Goal: Task Accomplishment & Management: Manage account settings

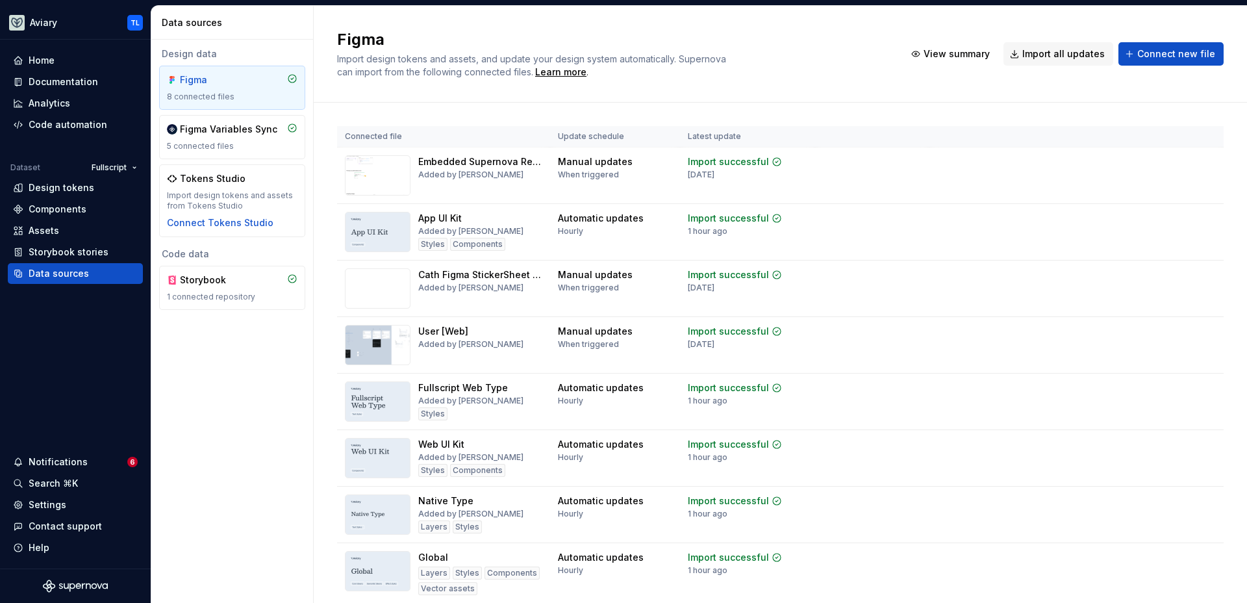
scroll to position [30, 0]
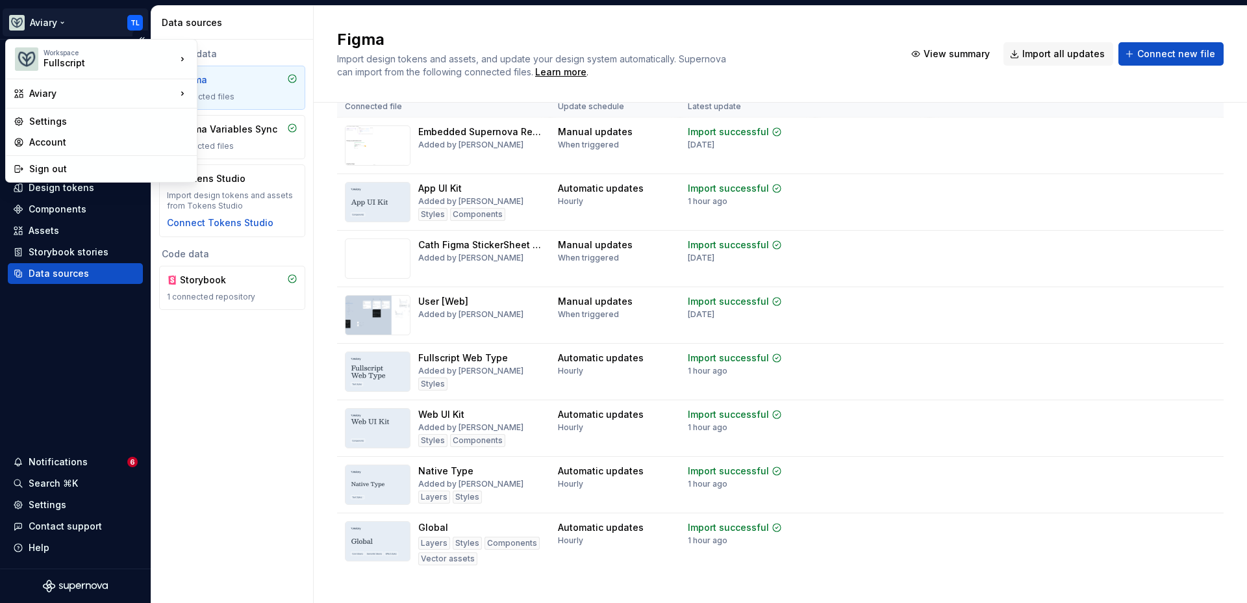
click at [128, 21] on html "Aviary TL Home Documentation Analytics Code automation Dataset Fullscript Desig…" at bounding box center [623, 301] width 1247 height 603
click at [93, 14] on html "Aviary TL Home Documentation Analytics Code automation Dataset Fullscript Desig…" at bounding box center [623, 301] width 1247 height 603
click at [48, 23] on html "Aviary TL Home Documentation Analytics Code automation Dataset Fullscript Desig…" at bounding box center [623, 301] width 1247 height 603
click at [69, 118] on div "Settings" at bounding box center [109, 121] width 160 height 13
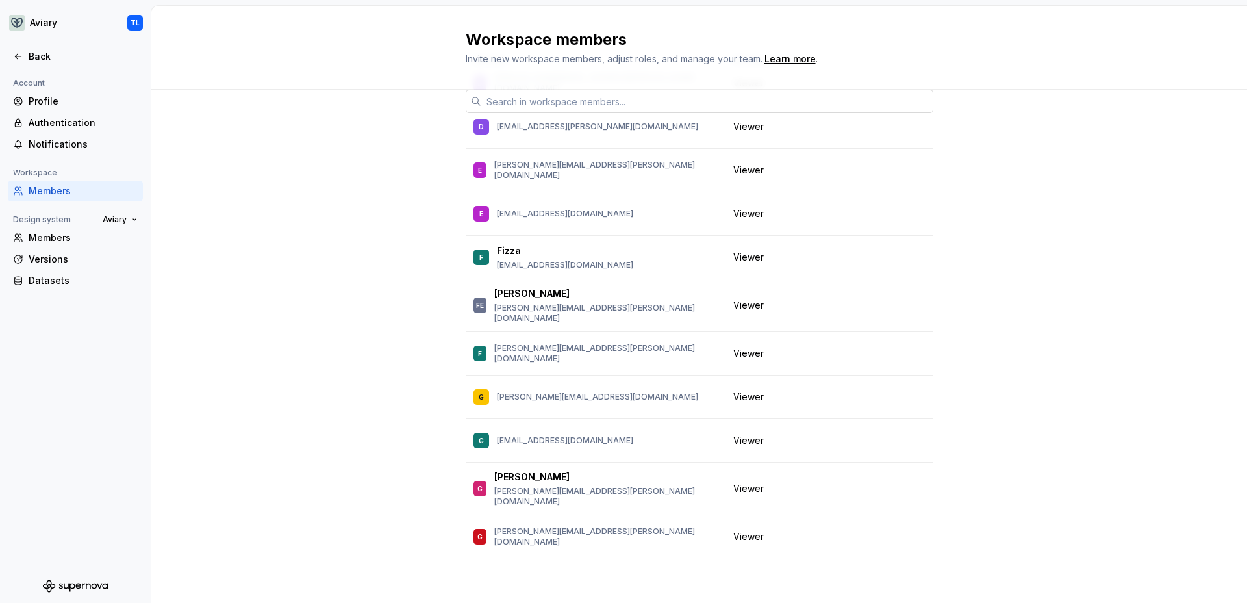
scroll to position [1480, 0]
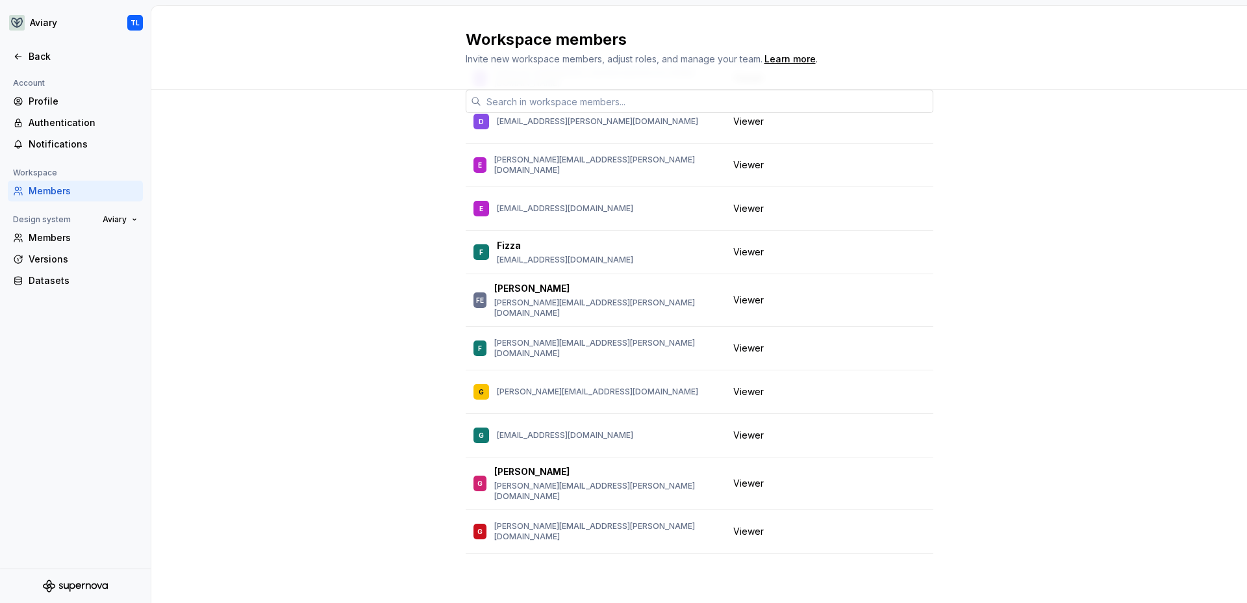
click at [525, 104] on input "text" at bounding box center [707, 101] width 452 height 23
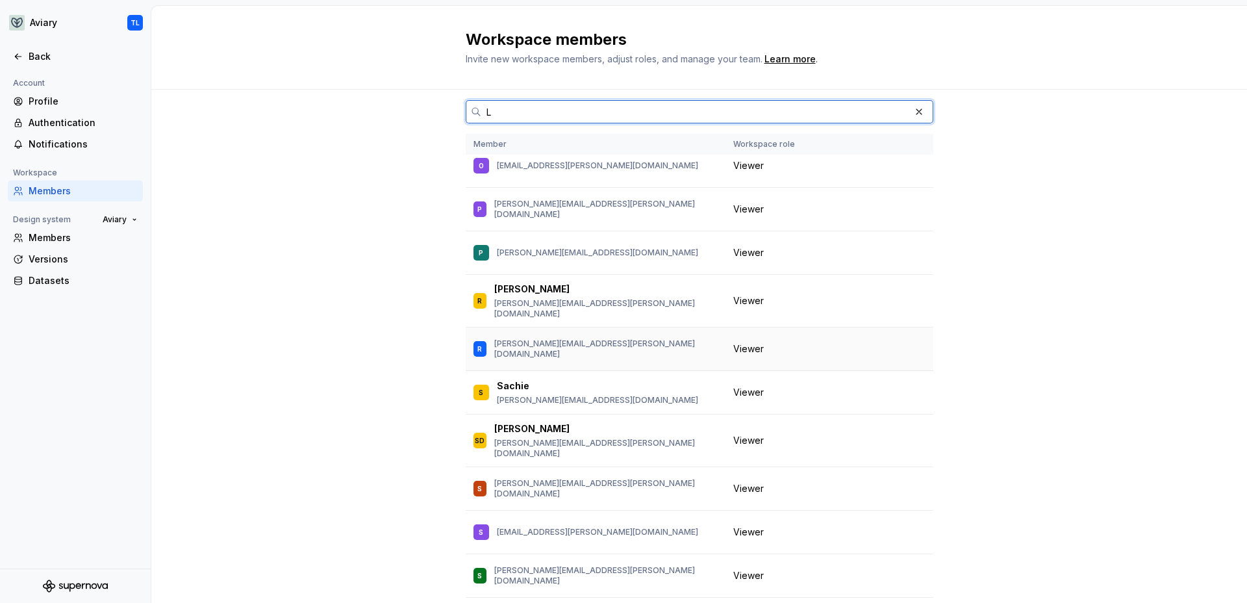
scroll to position [3806, 0]
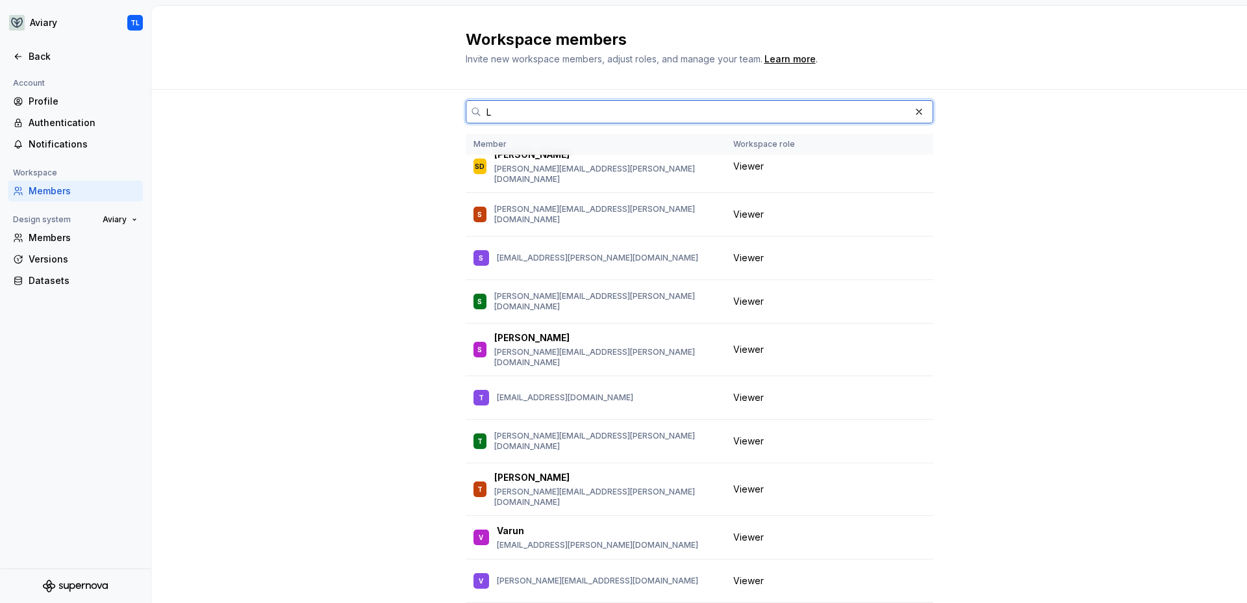
type input "L"
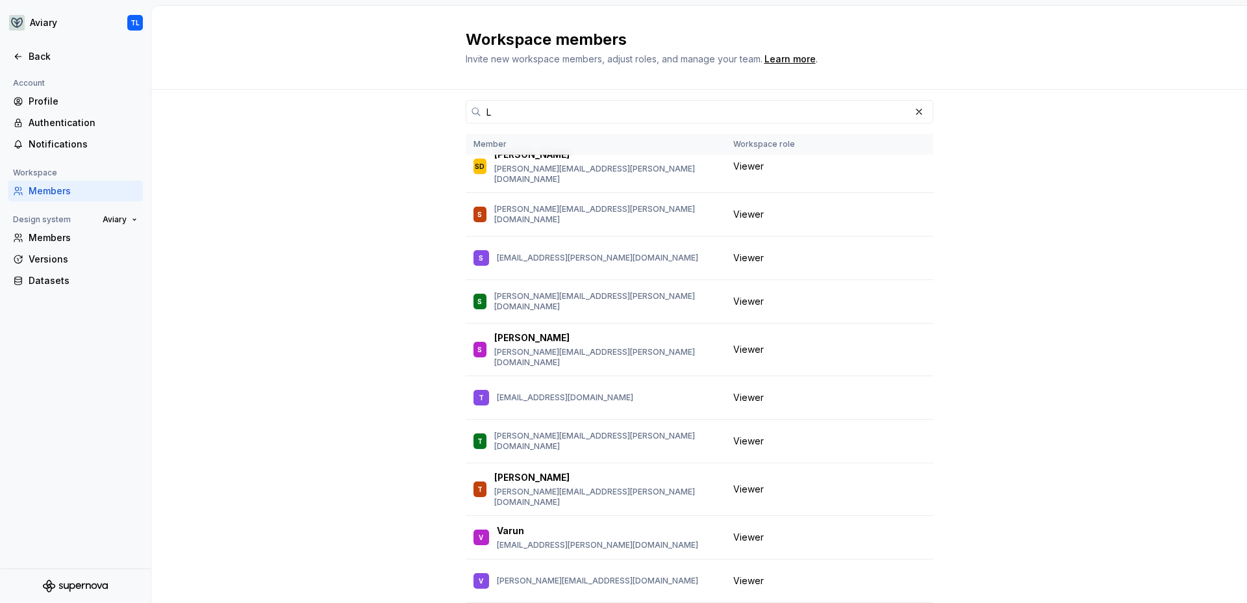
click at [1026, 427] on div "L Member Workspace role IC Ian Clarke ian.clarke@fullscript.com Owner AL Alexan…" at bounding box center [698, 388] width 1095 height 597
click at [918, 112] on button "button" at bounding box center [919, 112] width 18 height 18
click at [340, 116] on div "Member Workspace role IC Ian Clarke ian.clarke@fullscript.com Owner AL Alexandr…" at bounding box center [698, 388] width 1095 height 597
click at [342, 114] on div "Member Workspace role IC Ian Clarke ian.clarke@fullscript.com Owner AL Alexandr…" at bounding box center [698, 388] width 1095 height 597
click at [74, 186] on div "Members" at bounding box center [83, 190] width 109 height 13
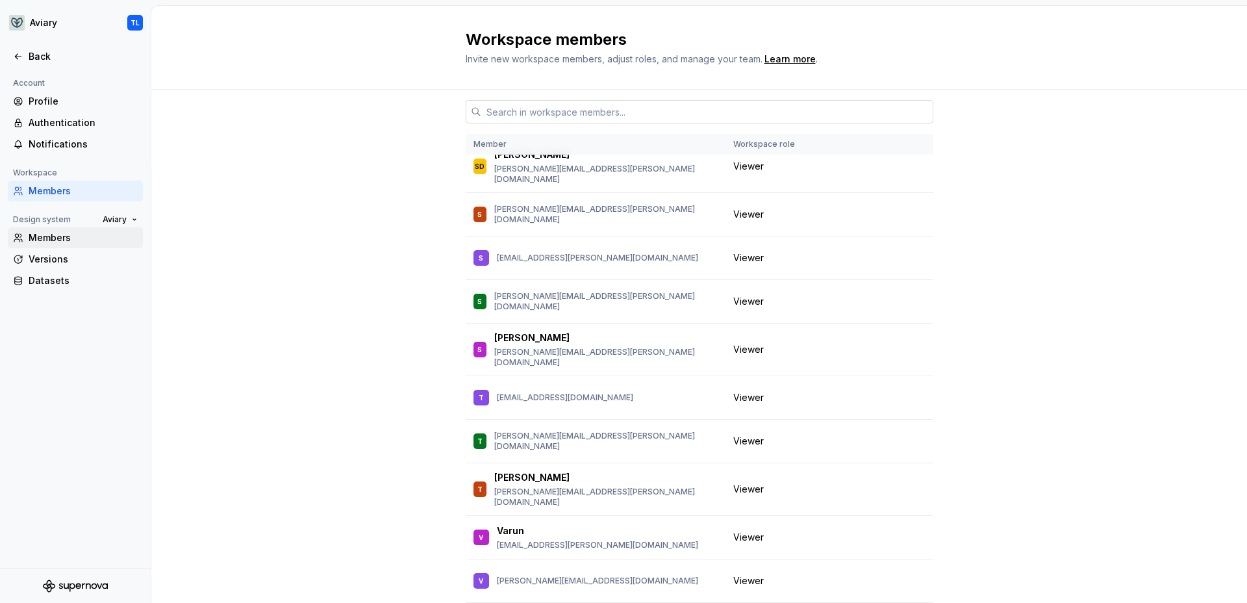
click at [56, 230] on div "Members" at bounding box center [75, 237] width 135 height 21
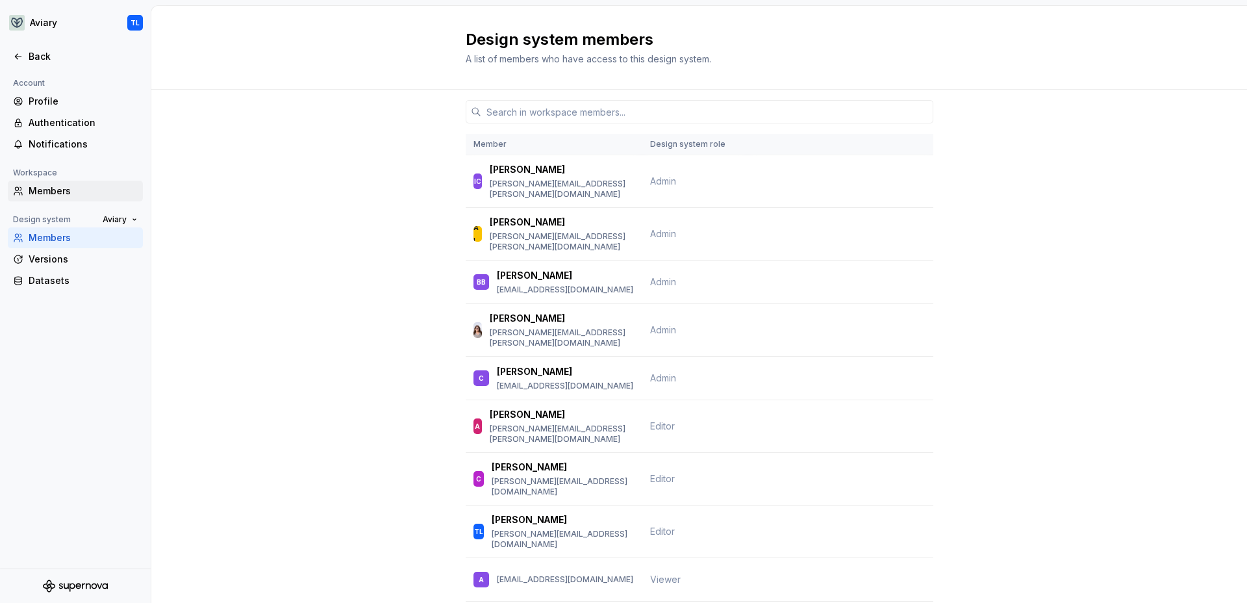
click at [61, 190] on div "Members" at bounding box center [83, 190] width 109 height 13
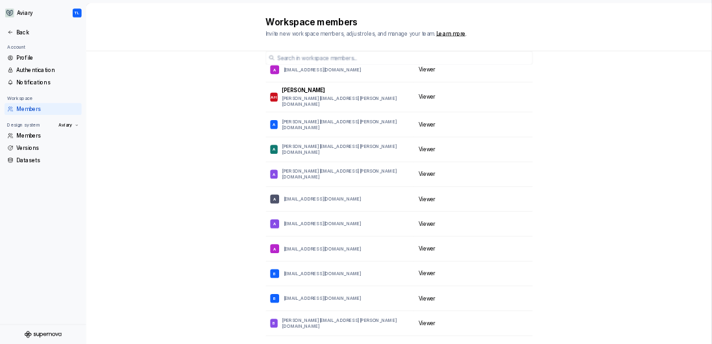
scroll to position [84, 0]
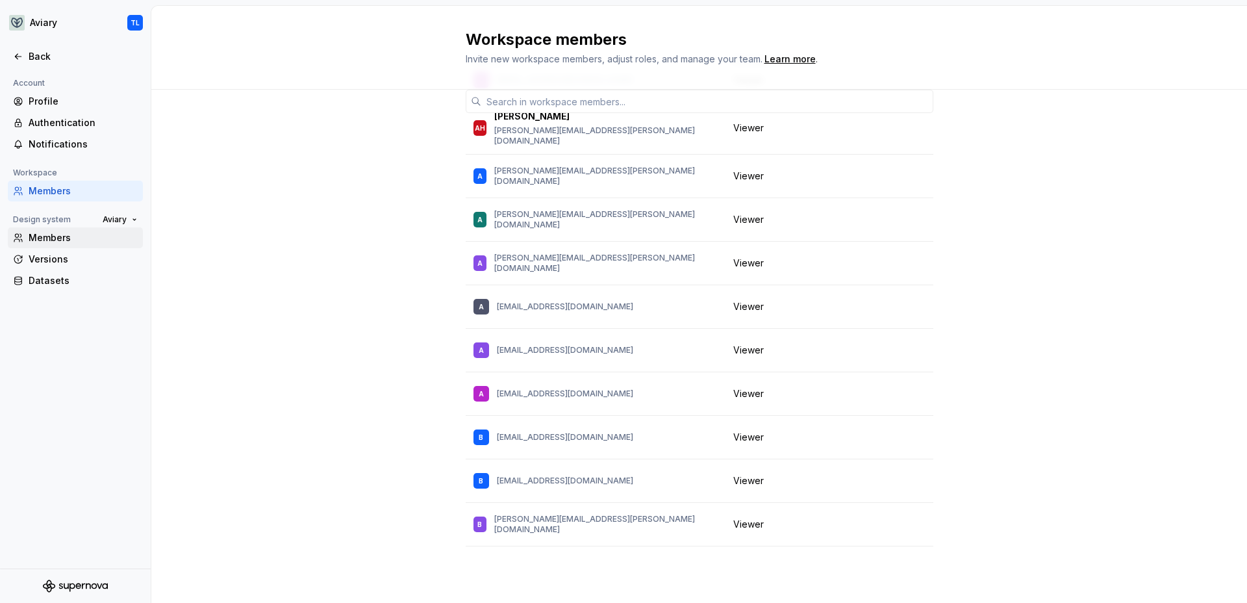
click at [55, 240] on div "Members" at bounding box center [83, 237] width 109 height 13
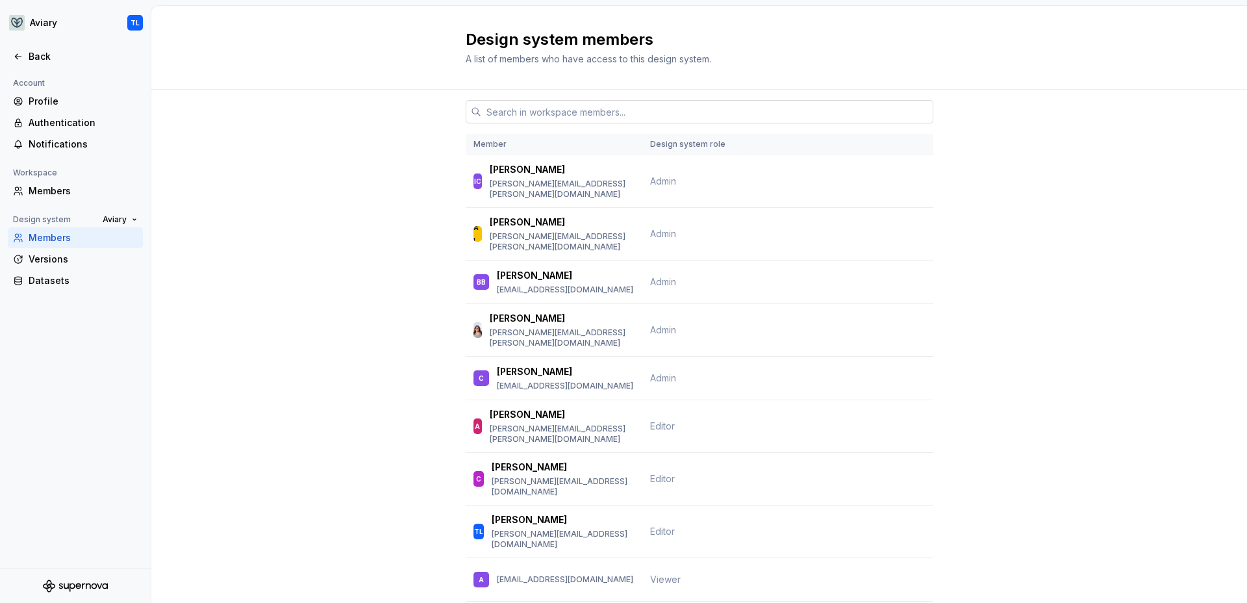
click at [490, 117] on input "text" at bounding box center [707, 111] width 452 height 23
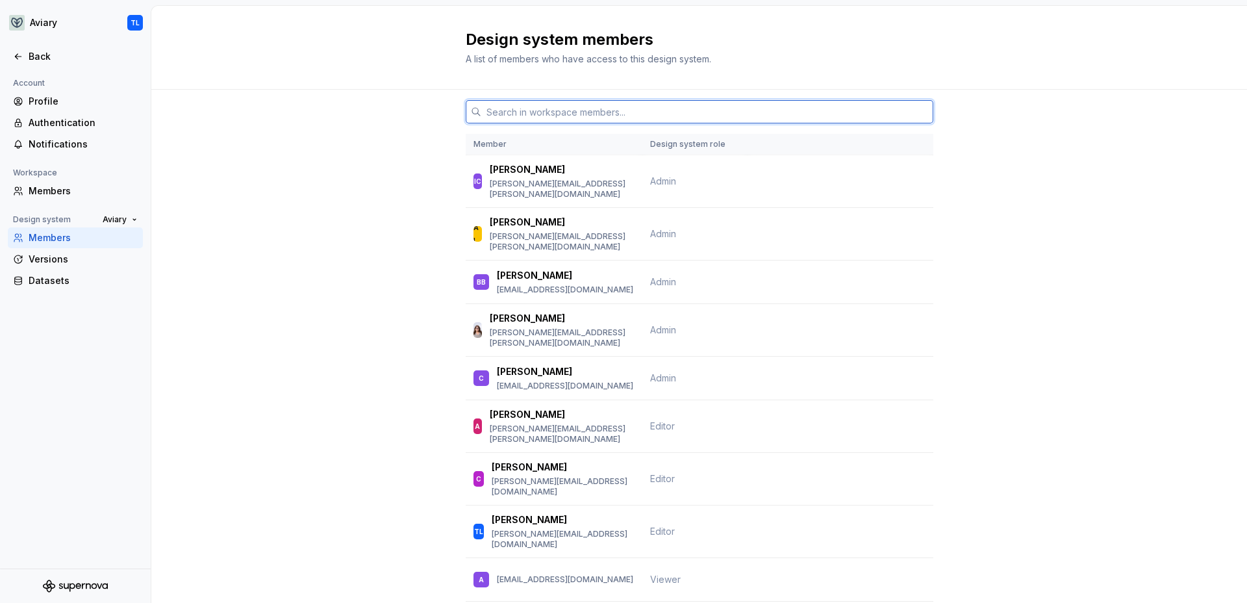
click at [490, 117] on input "text" at bounding box center [707, 111] width 452 height 23
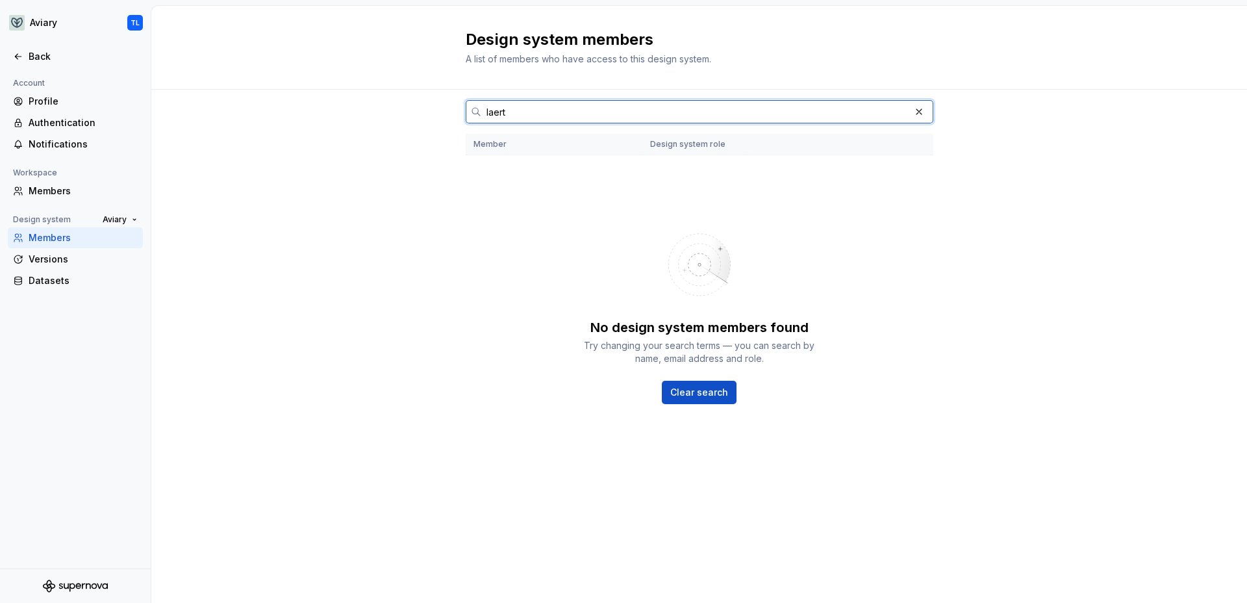
type input "laerte"
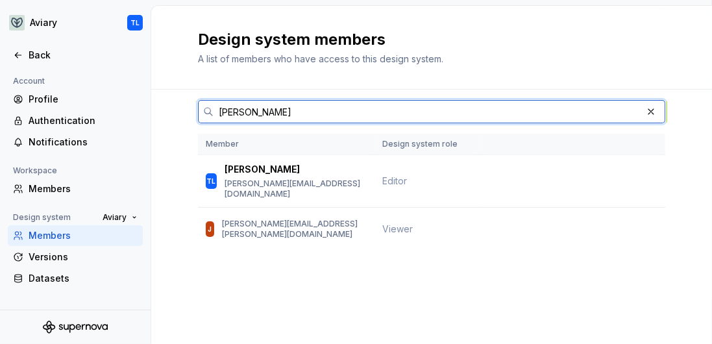
type input "thomas"
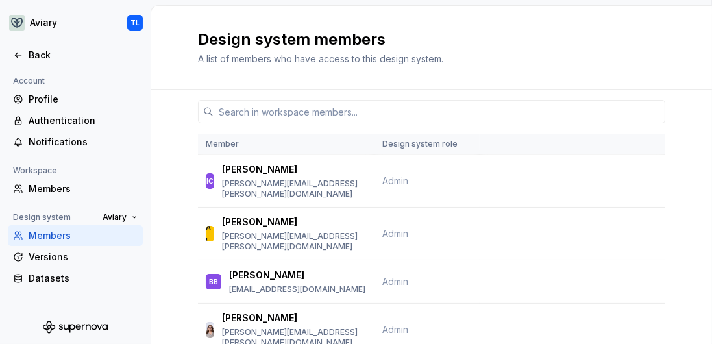
click at [223, 82] on div "Design system members A list of members who have access to this design system." at bounding box center [431, 48] width 561 height 84
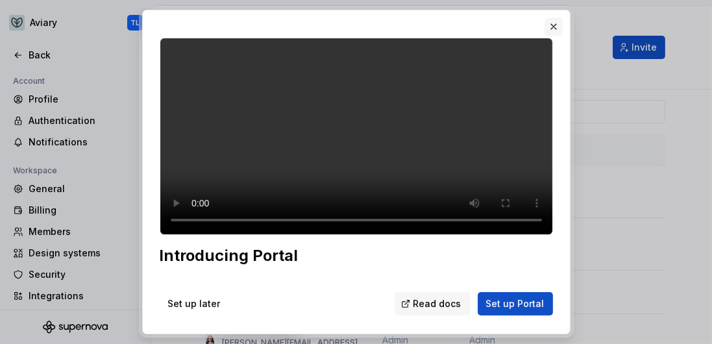
click at [549, 29] on button "button" at bounding box center [554, 27] width 18 height 18
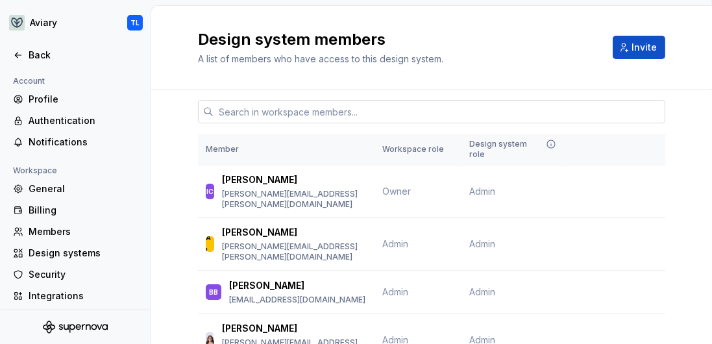
click at [295, 108] on input "text" at bounding box center [440, 111] width 452 height 23
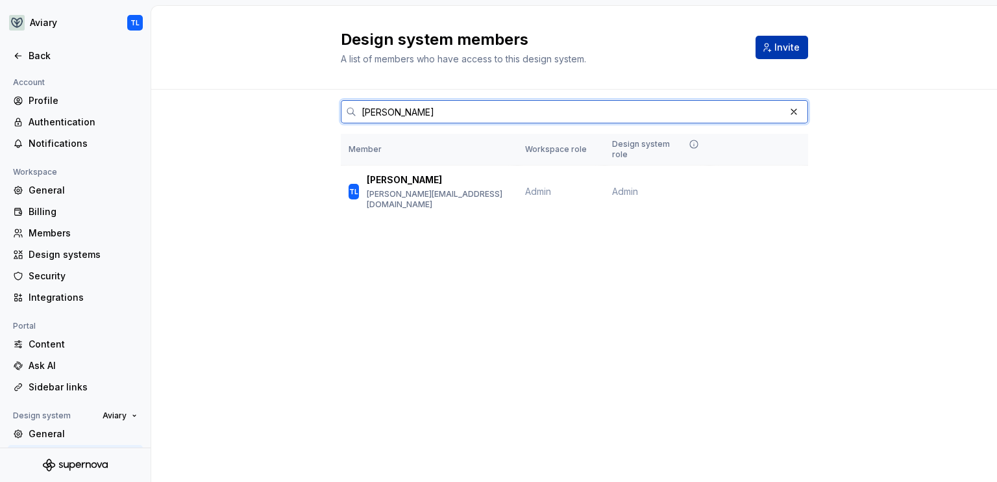
type input "[PERSON_NAME]"
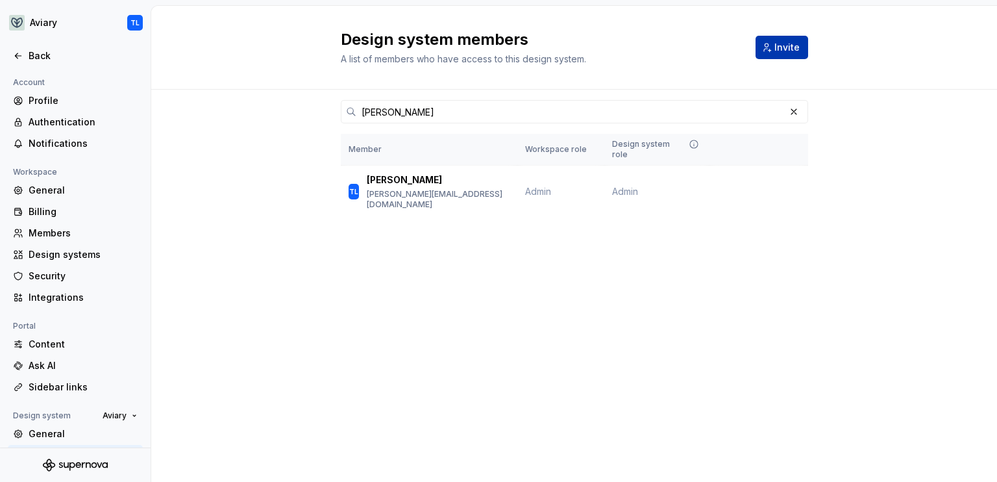
click at [712, 53] on button "Invite" at bounding box center [782, 47] width 53 height 23
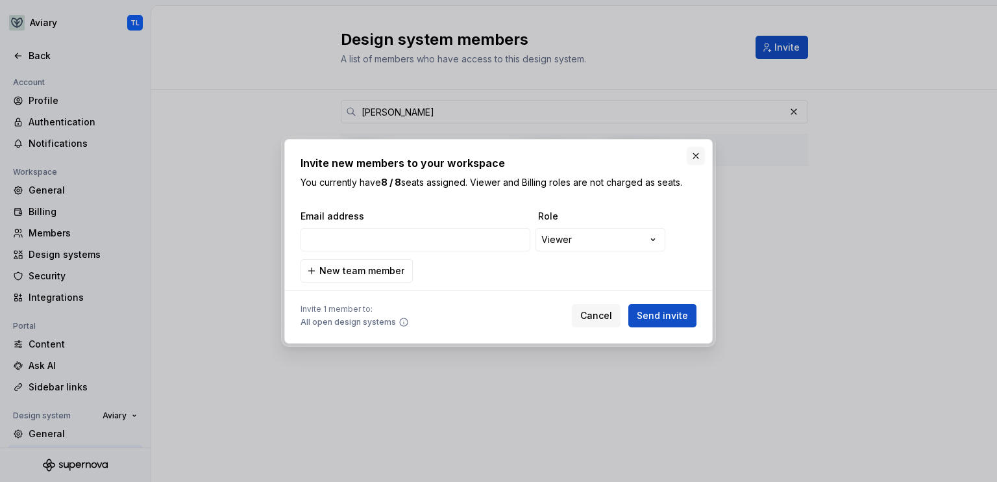
click at [699, 156] on button "button" at bounding box center [696, 156] width 18 height 18
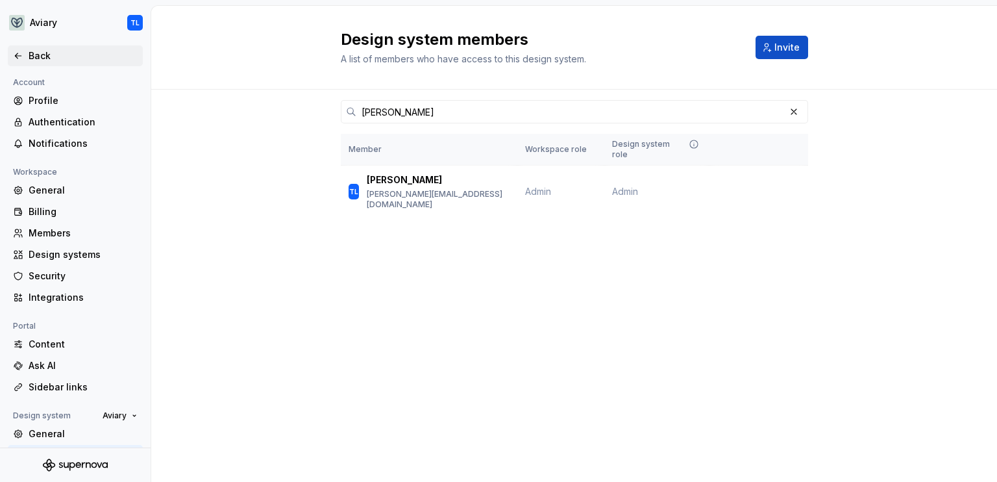
click at [50, 49] on div "Back" at bounding box center [83, 55] width 109 height 13
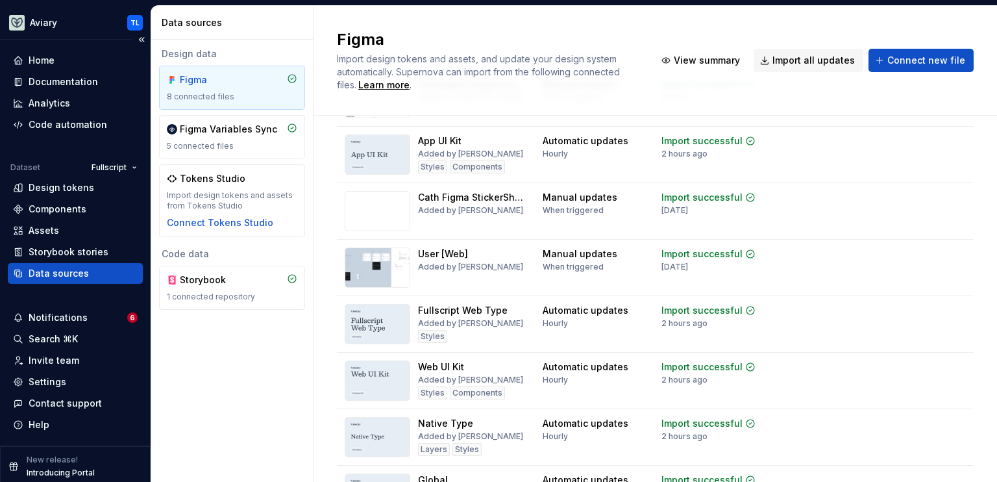
scroll to position [179, 0]
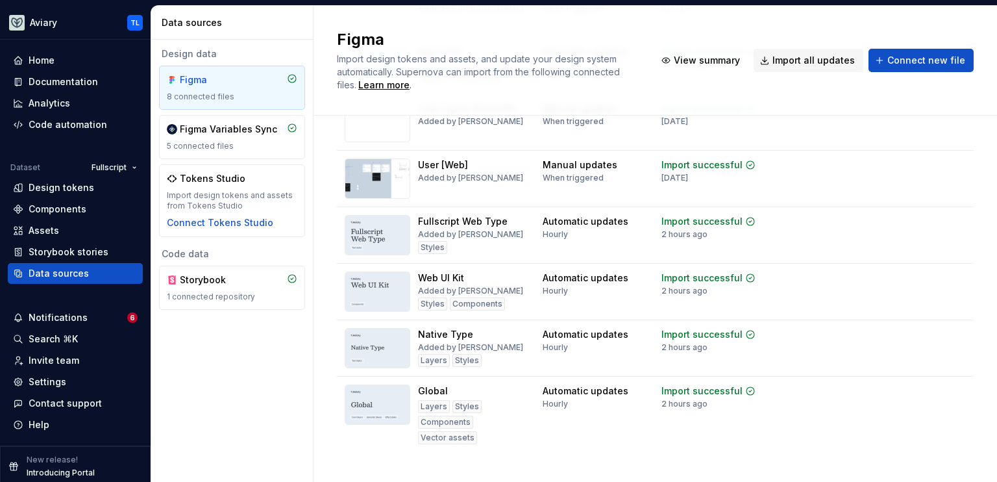
click at [712, 165] on html "Aviary TL Home Documentation Analytics Code automation Dataset Fullscript Desig…" at bounding box center [498, 241] width 997 height 482
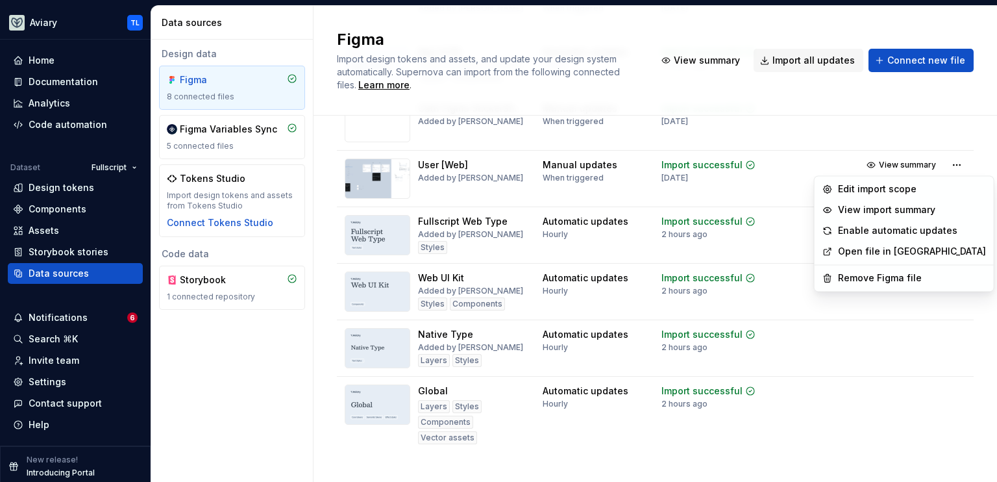
click at [332, 159] on html "Aviary TL Home Documentation Analytics Code automation Dataset Fullscript Desig…" at bounding box center [498, 241] width 997 height 482
click at [712, 162] on html "Aviary TL Home Documentation Analytics Code automation Dataset Fullscript Desig…" at bounding box center [498, 241] width 997 height 482
click at [334, 212] on html "Aviary TL Home Documentation Analytics Code automation Dataset Fullscript Desig…" at bounding box center [498, 241] width 997 height 482
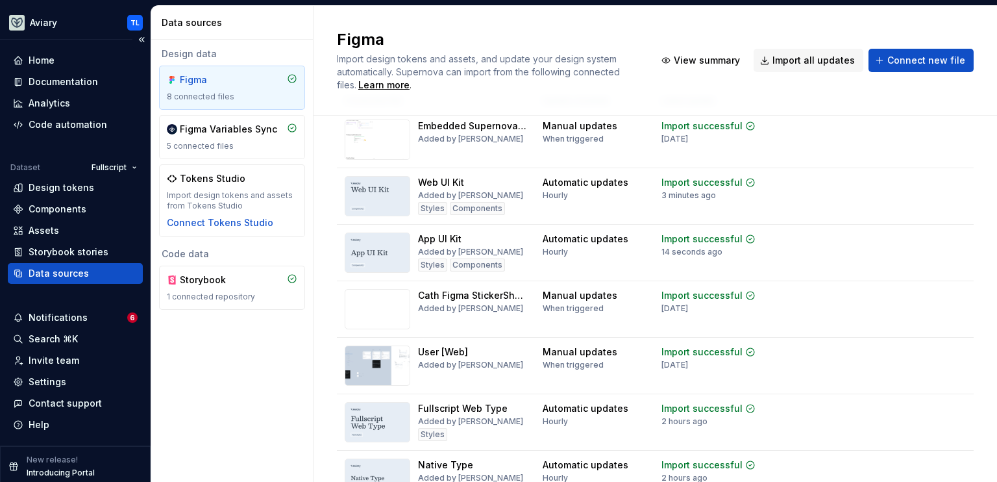
scroll to position [27, 0]
